Goal: Information Seeking & Learning: Learn about a topic

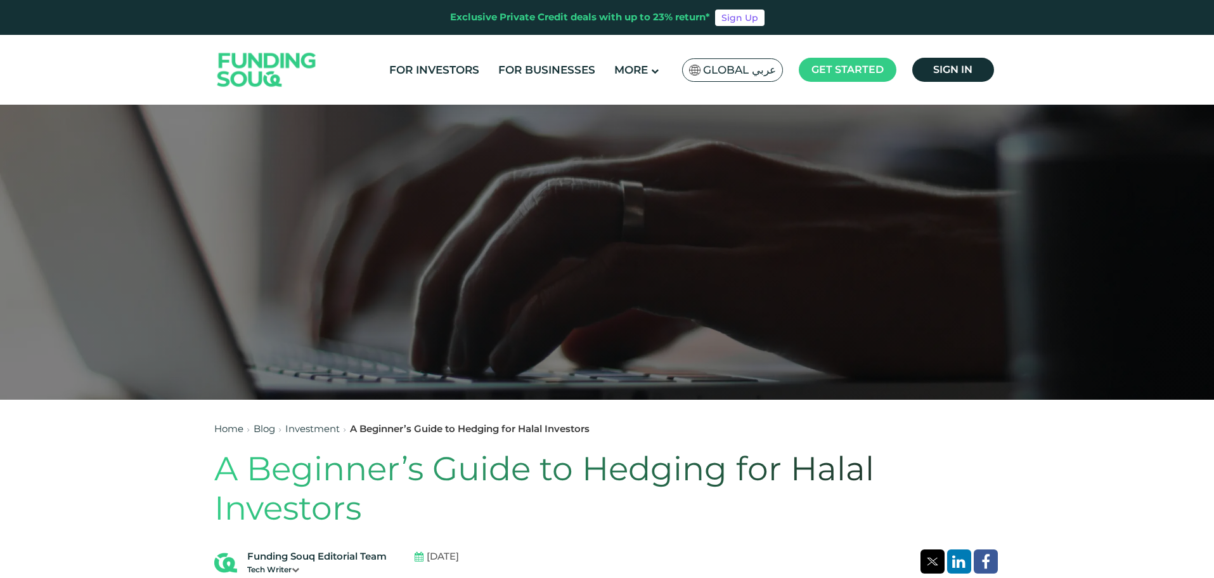
scroll to position [380, 0]
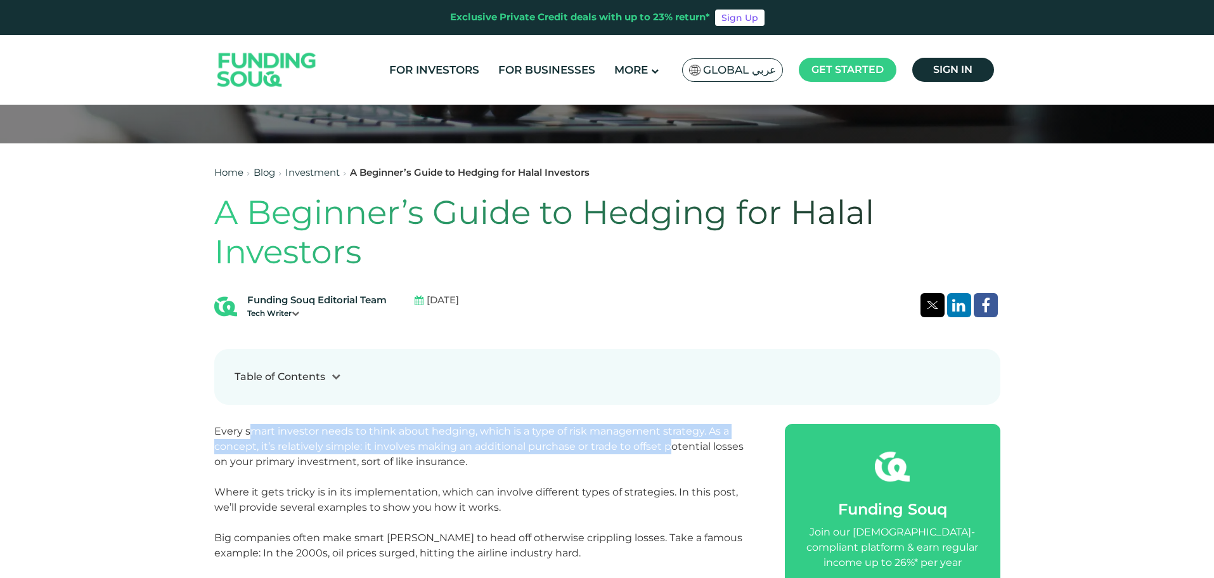
drag, startPoint x: 281, startPoint y: 425, endPoint x: 670, endPoint y: 453, distance: 389.6
click at [670, 453] on p "Every smart investor needs to think about hedging, which is a type of risk mana…" at bounding box center [485, 447] width 542 height 46
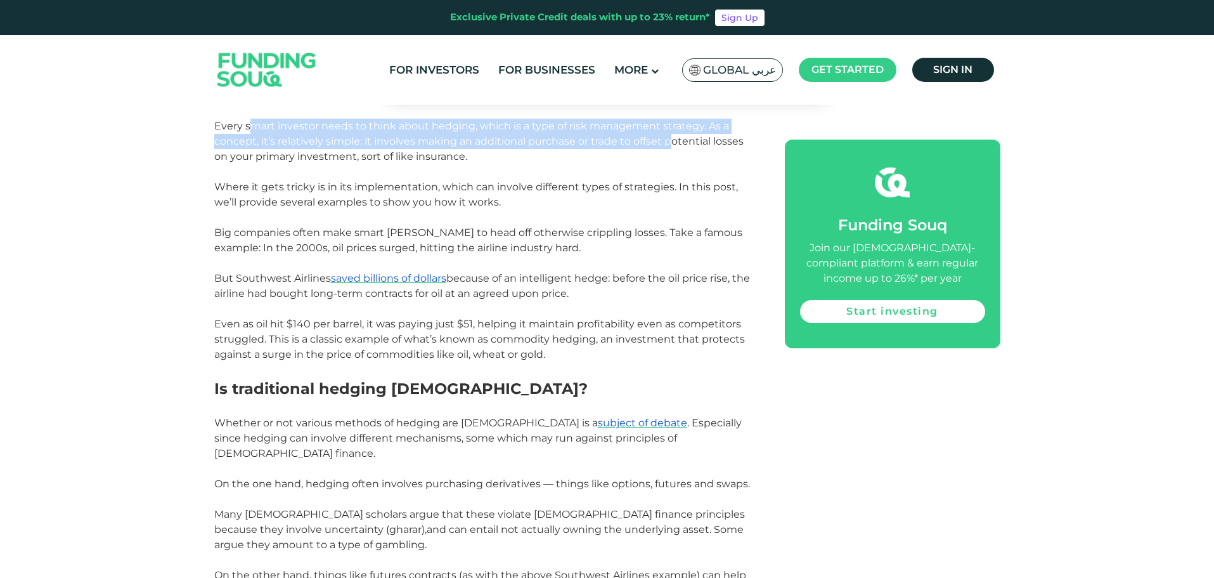
scroll to position [697, 0]
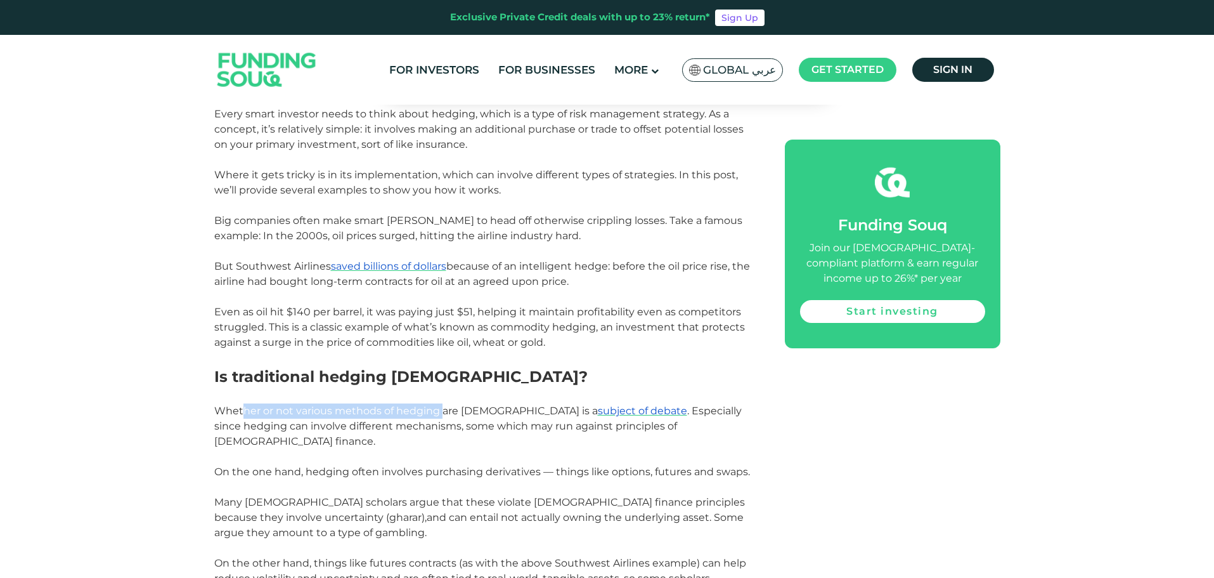
drag, startPoint x: 252, startPoint y: 408, endPoint x: 443, endPoint y: 415, distance: 191.6
click at [443, 415] on span "Whether or not various methods of hedging are [DEMOGRAPHIC_DATA] is a subject o…" at bounding box center [478, 426] width 528 height 42
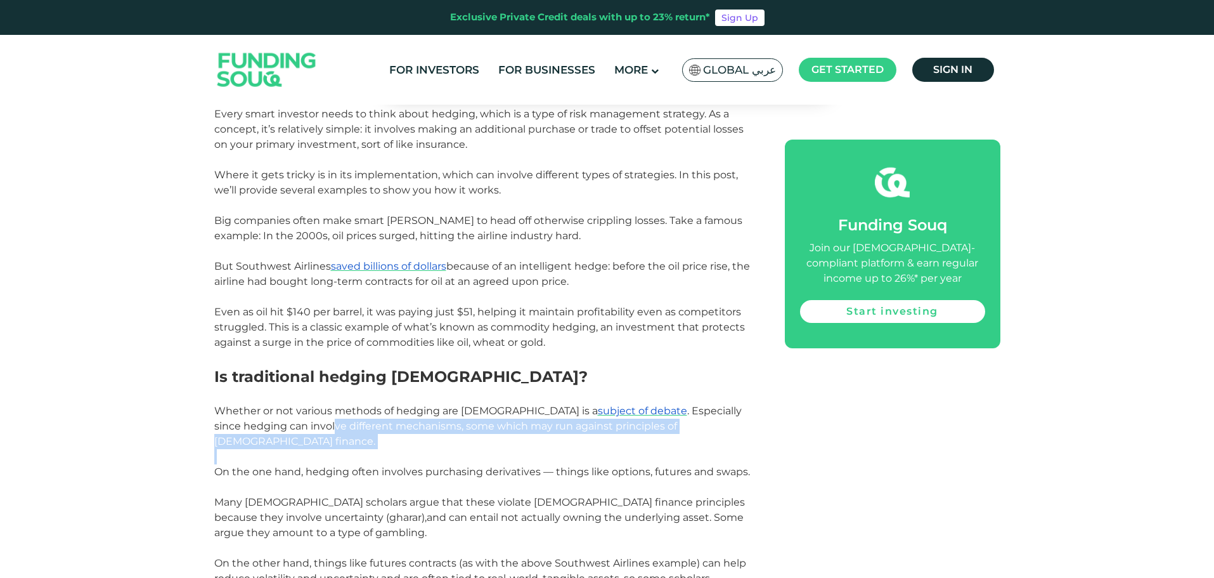
drag, startPoint x: 239, startPoint y: 426, endPoint x: 615, endPoint y: 440, distance: 376.3
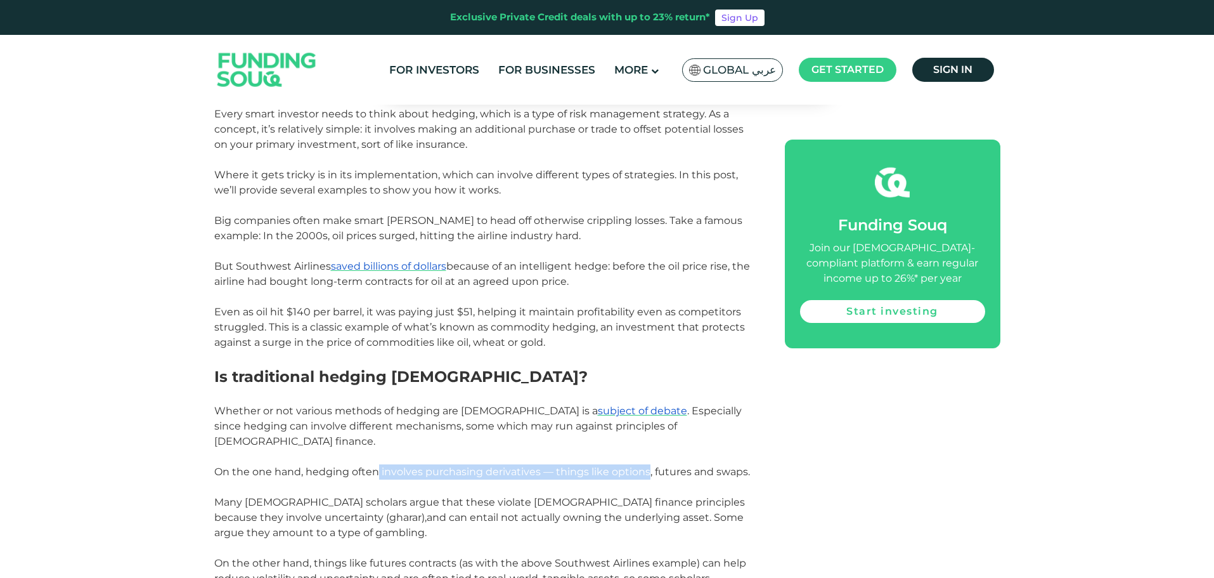
drag, startPoint x: 377, startPoint y: 458, endPoint x: 647, endPoint y: 454, distance: 270.1
click at [647, 465] on span "On the one hand, hedging often involves purchasing derivatives — things like op…" at bounding box center [482, 471] width 536 height 12
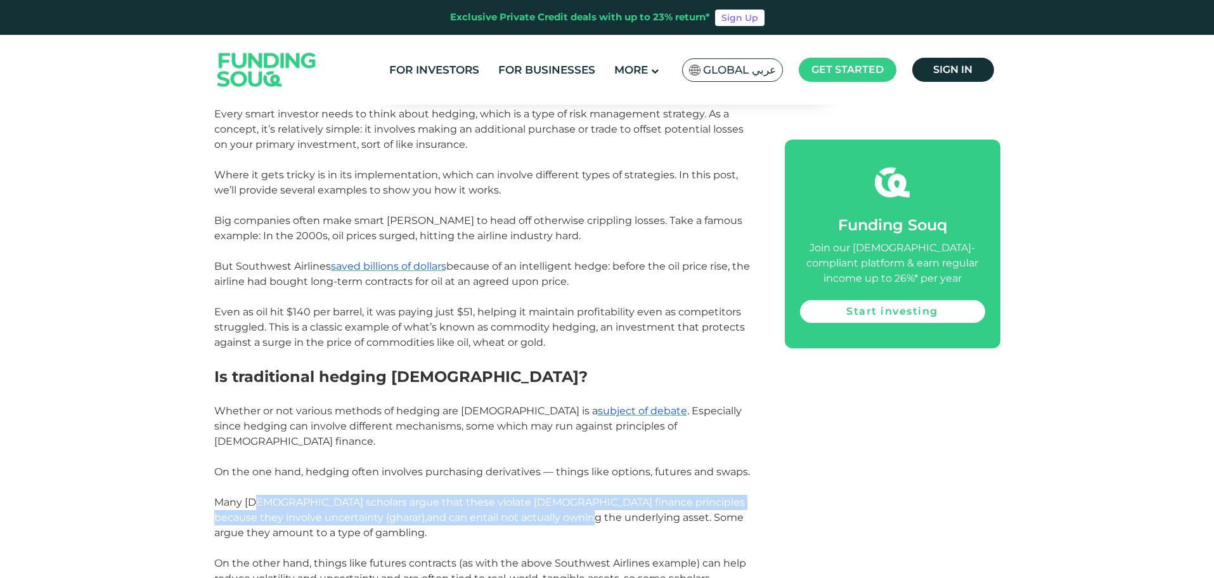
drag, startPoint x: 247, startPoint y: 483, endPoint x: 533, endPoint y: 509, distance: 286.5
click at [533, 509] on p "Many [DEMOGRAPHIC_DATA] scholars argue that these violate [DEMOGRAPHIC_DATA] fi…" at bounding box center [485, 518] width 542 height 46
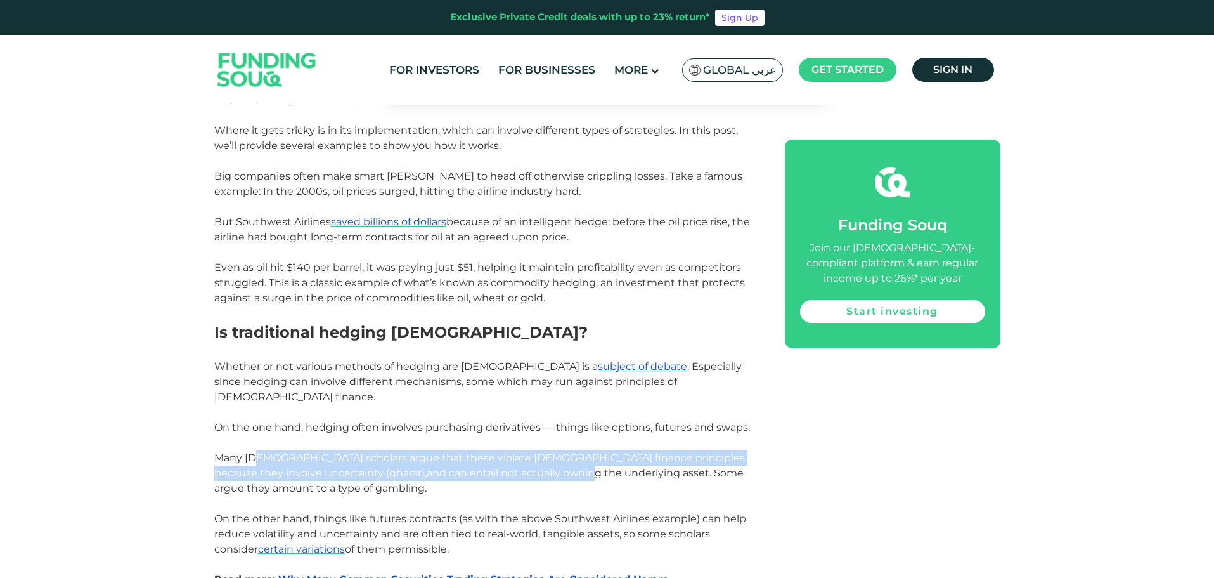
scroll to position [824, 0]
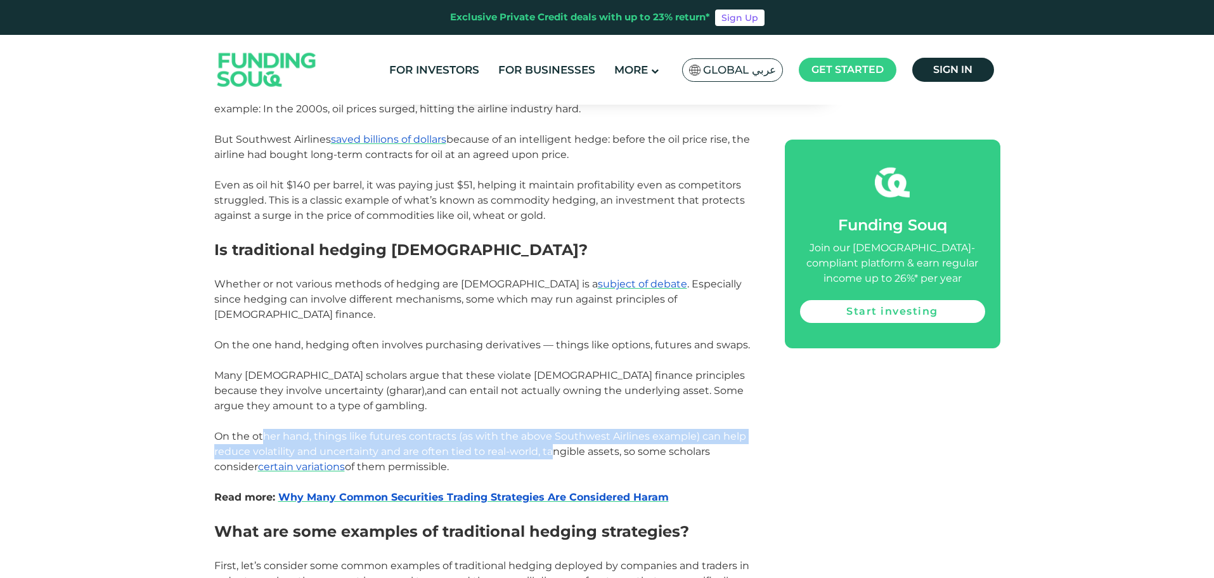
drag, startPoint x: 280, startPoint y: 422, endPoint x: 553, endPoint y: 432, distance: 272.8
click at [553, 432] on span "On the other hand, things like futures contracts (as with the above Southwest A…" at bounding box center [480, 451] width 532 height 42
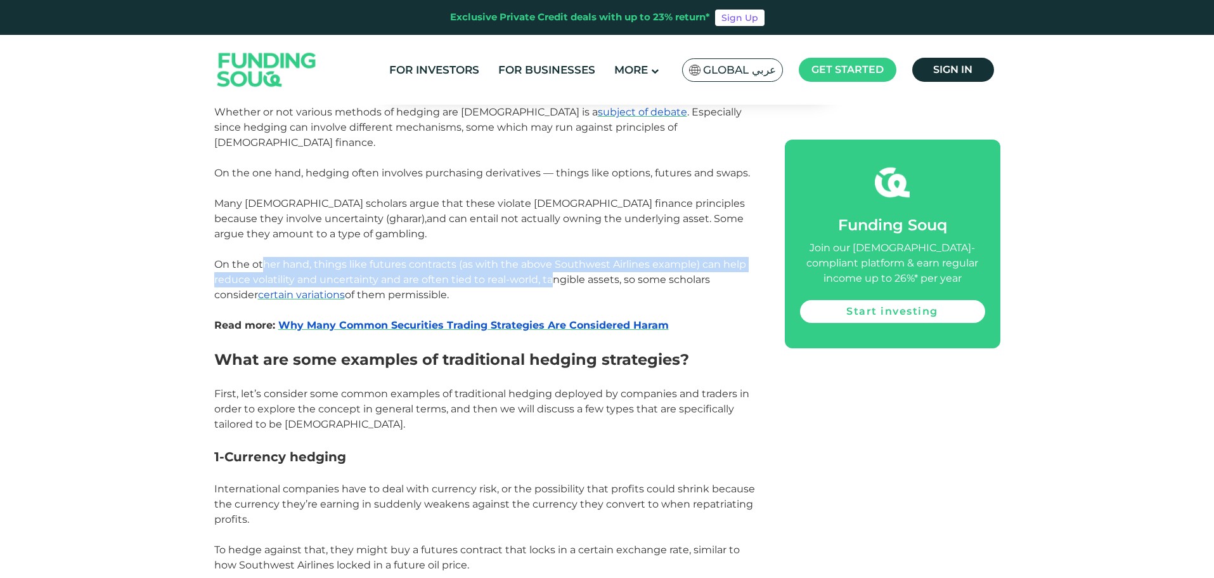
scroll to position [1014, 0]
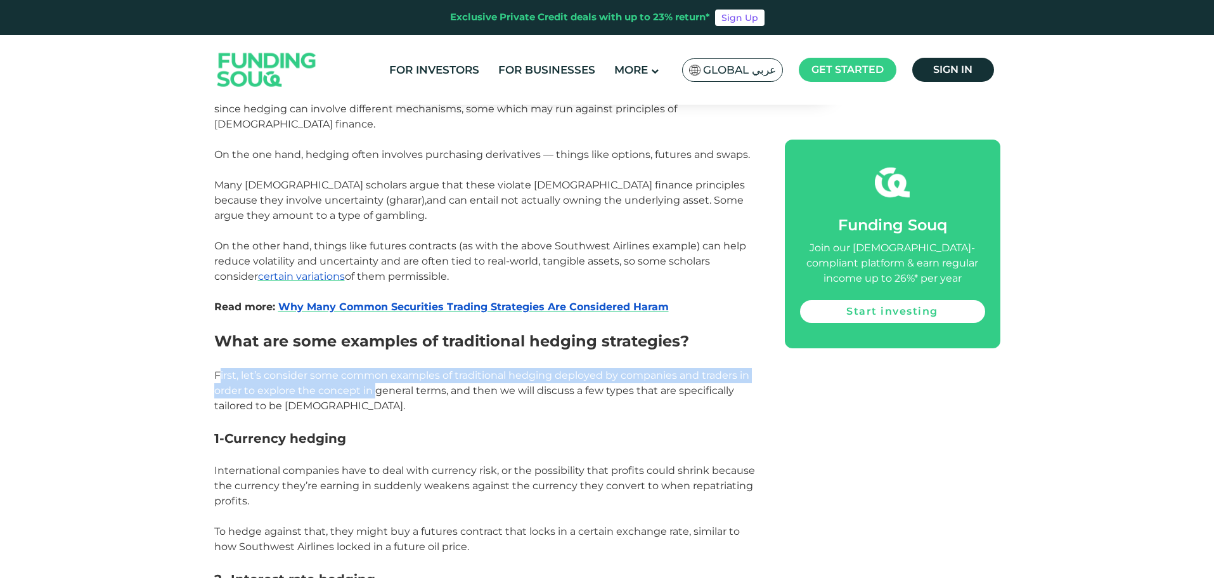
drag, startPoint x: 221, startPoint y: 354, endPoint x: 377, endPoint y: 380, distance: 157.5
click at [377, 380] on span "First, let’s consider some common examples of traditional hedging deployed by c…" at bounding box center [481, 390] width 535 height 42
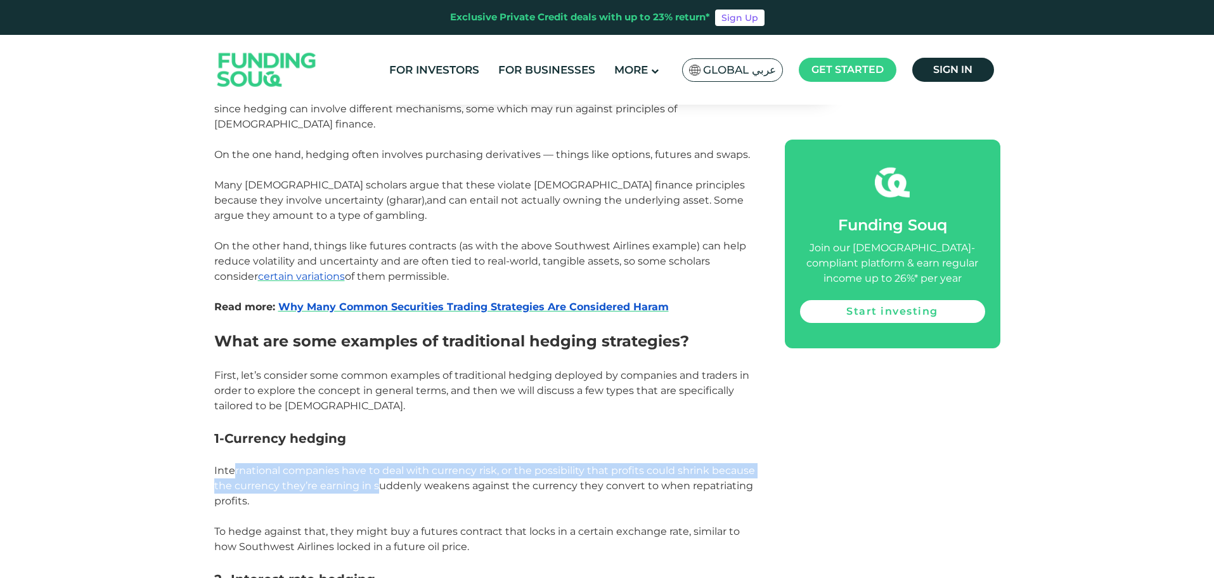
drag, startPoint x: 233, startPoint y: 454, endPoint x: 375, endPoint y: 467, distance: 142.7
click at [375, 467] on span "International companies have to deal with currency risk, or the possibility tha…" at bounding box center [484, 485] width 541 height 42
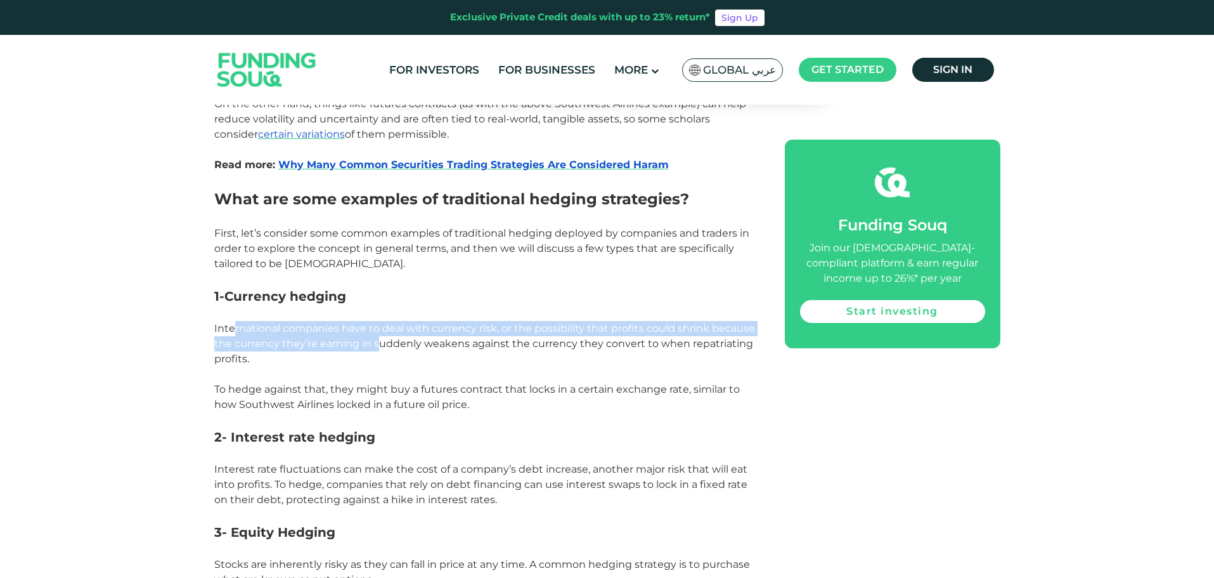
scroll to position [1332, 0]
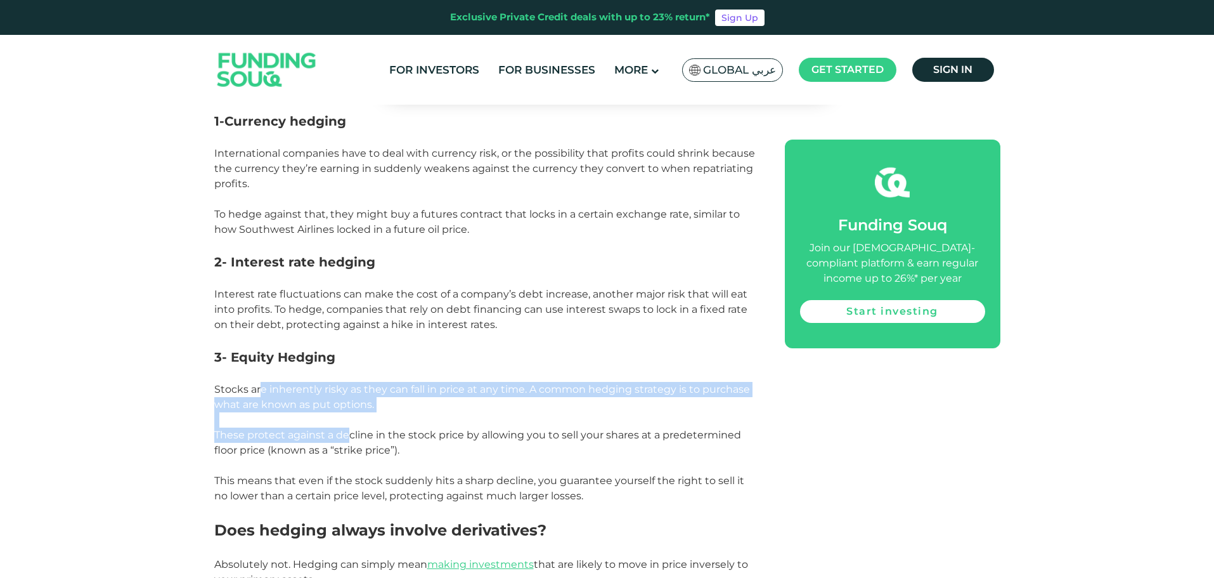
drag, startPoint x: 260, startPoint y: 373, endPoint x: 347, endPoint y: 420, distance: 99.6
click at [347, 420] on div "Every smart investor needs to think about hedging, which is a type of risk mana…" at bounding box center [485, 359] width 542 height 1775
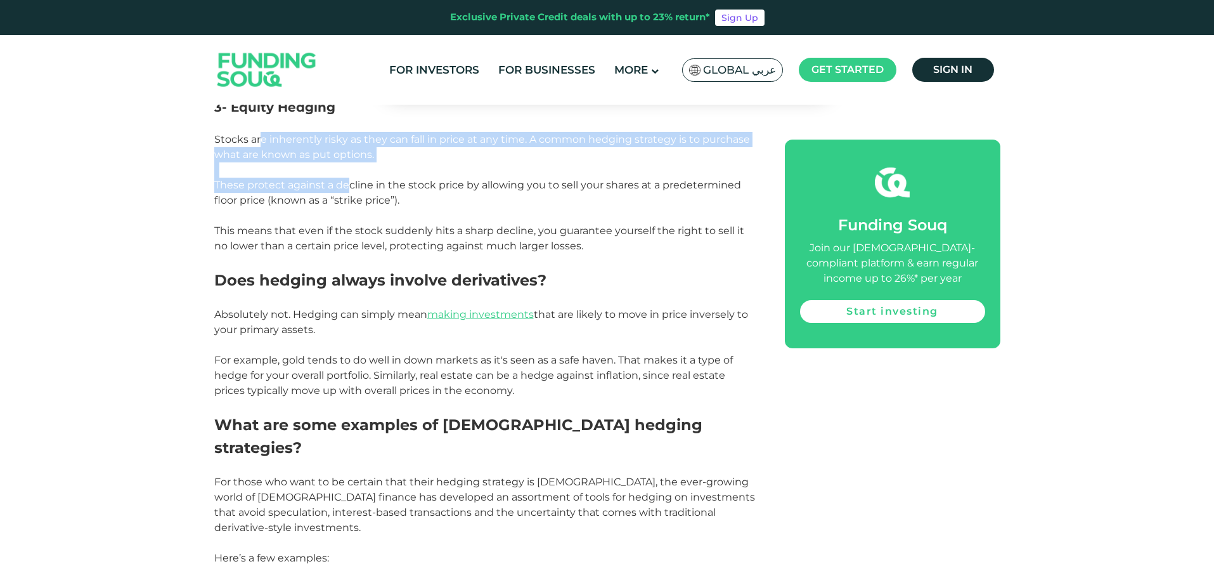
scroll to position [1649, 0]
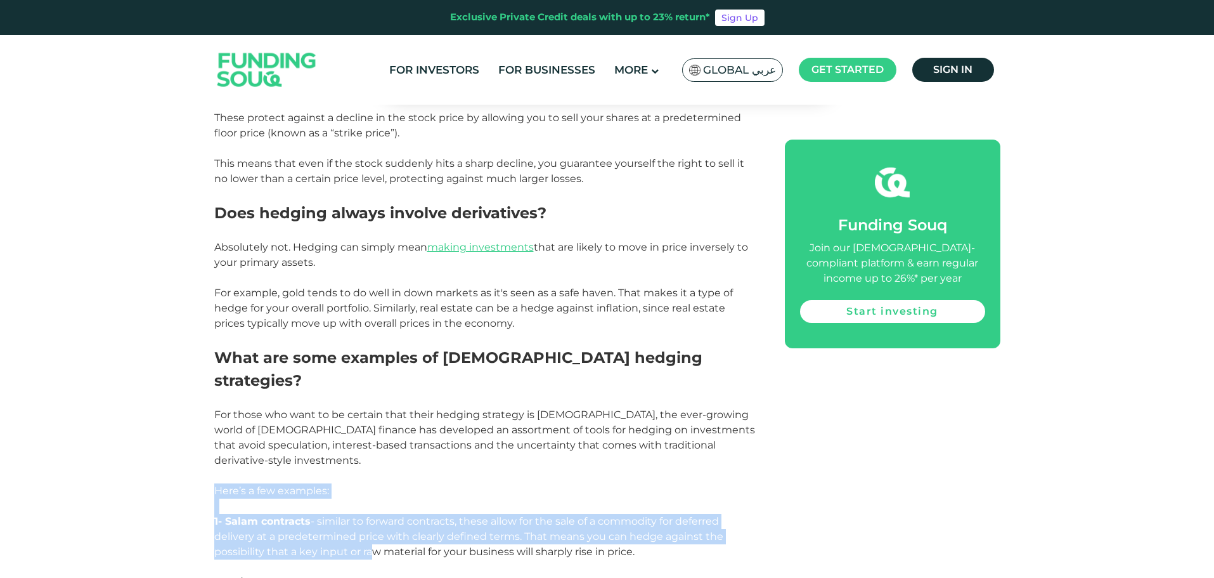
drag, startPoint x: 217, startPoint y: 436, endPoint x: 367, endPoint y: 494, distance: 160.6
click at [367, 494] on div "Every smart investor needs to think about hedging, which is a type of risk mana…" at bounding box center [485, 42] width 542 height 1775
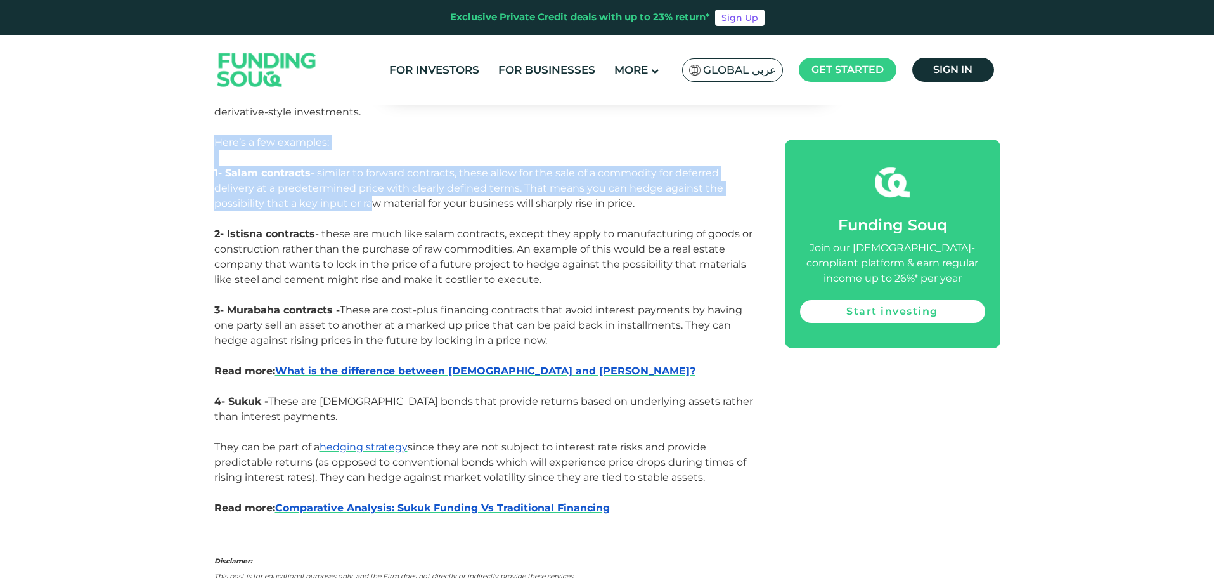
scroll to position [1966, 0]
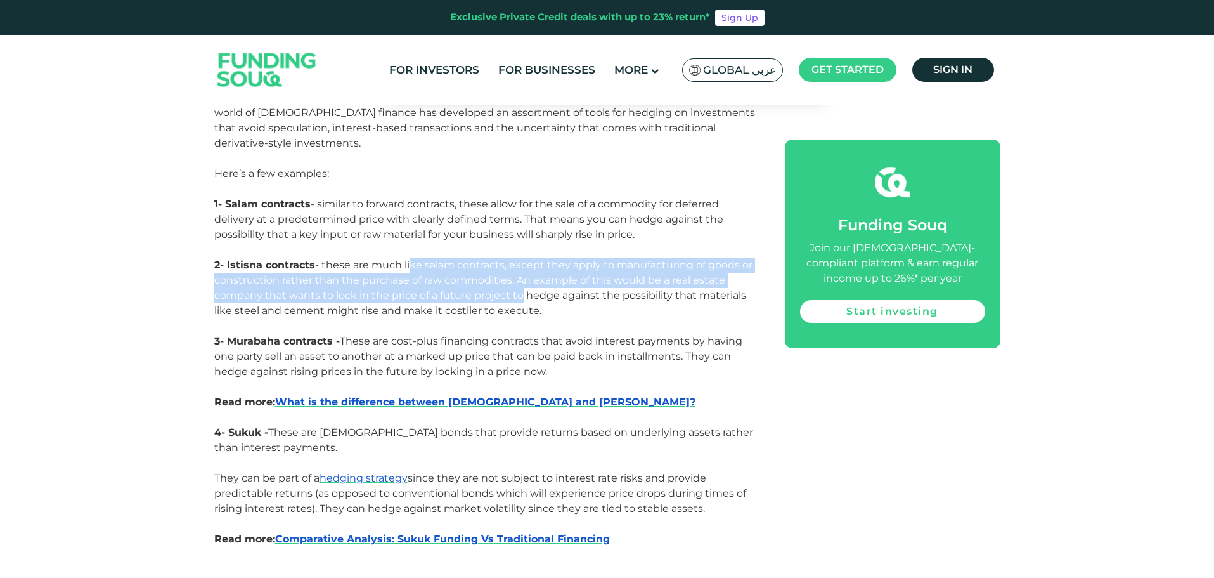
drag, startPoint x: 409, startPoint y: 211, endPoint x: 517, endPoint y: 242, distance: 112.0
click at [517, 259] on span "- these are much like salam contracts, except they apply to manufacturing of go…" at bounding box center [483, 288] width 538 height 58
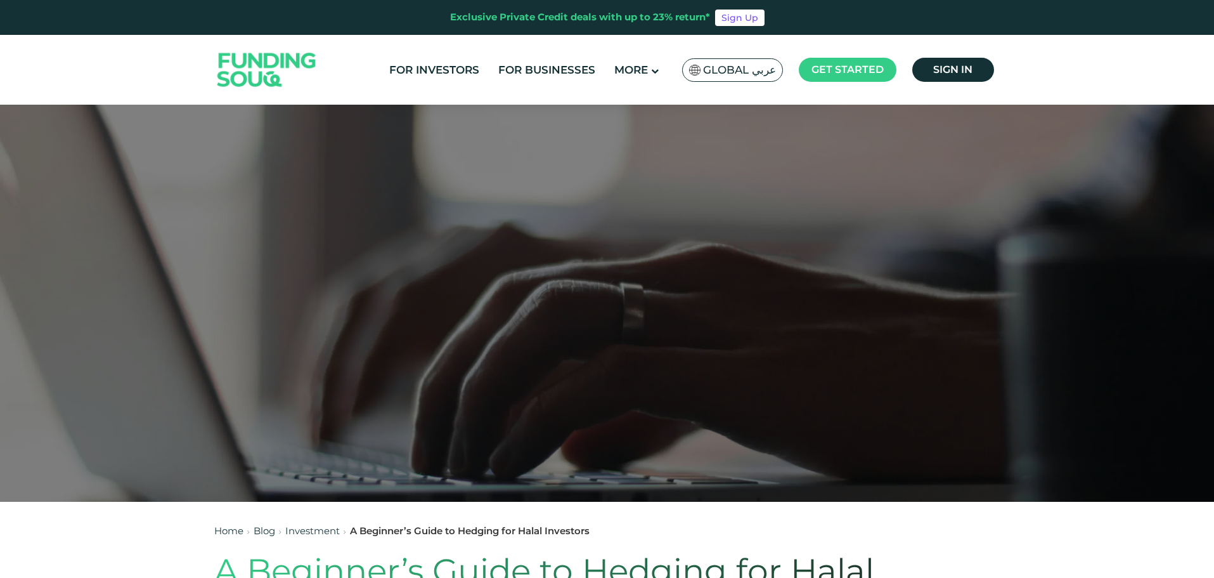
scroll to position [0, 0]
